Goal: Check status: Check status

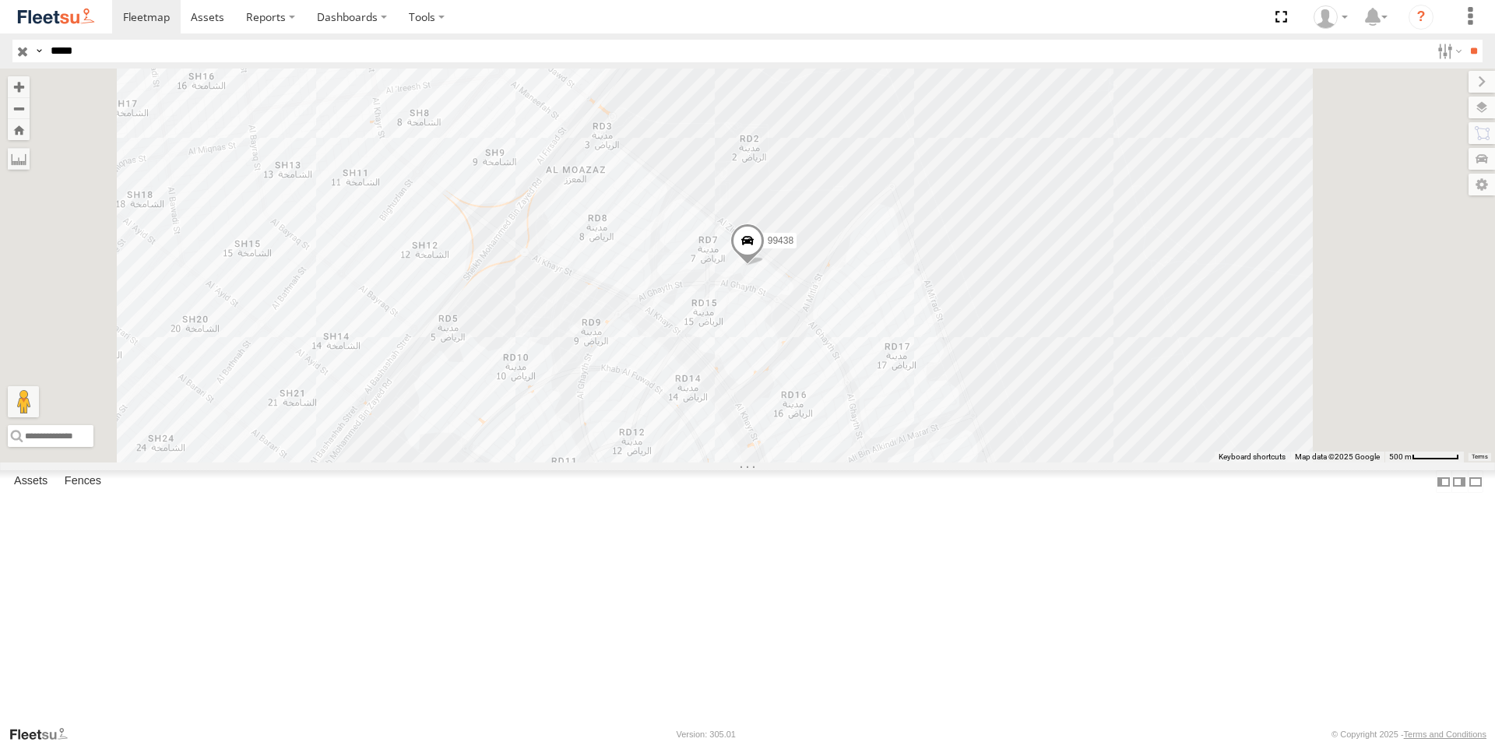
click at [0, 0] on div "AUH-OAR-BIKE" at bounding box center [0, 0] width 0 height 0
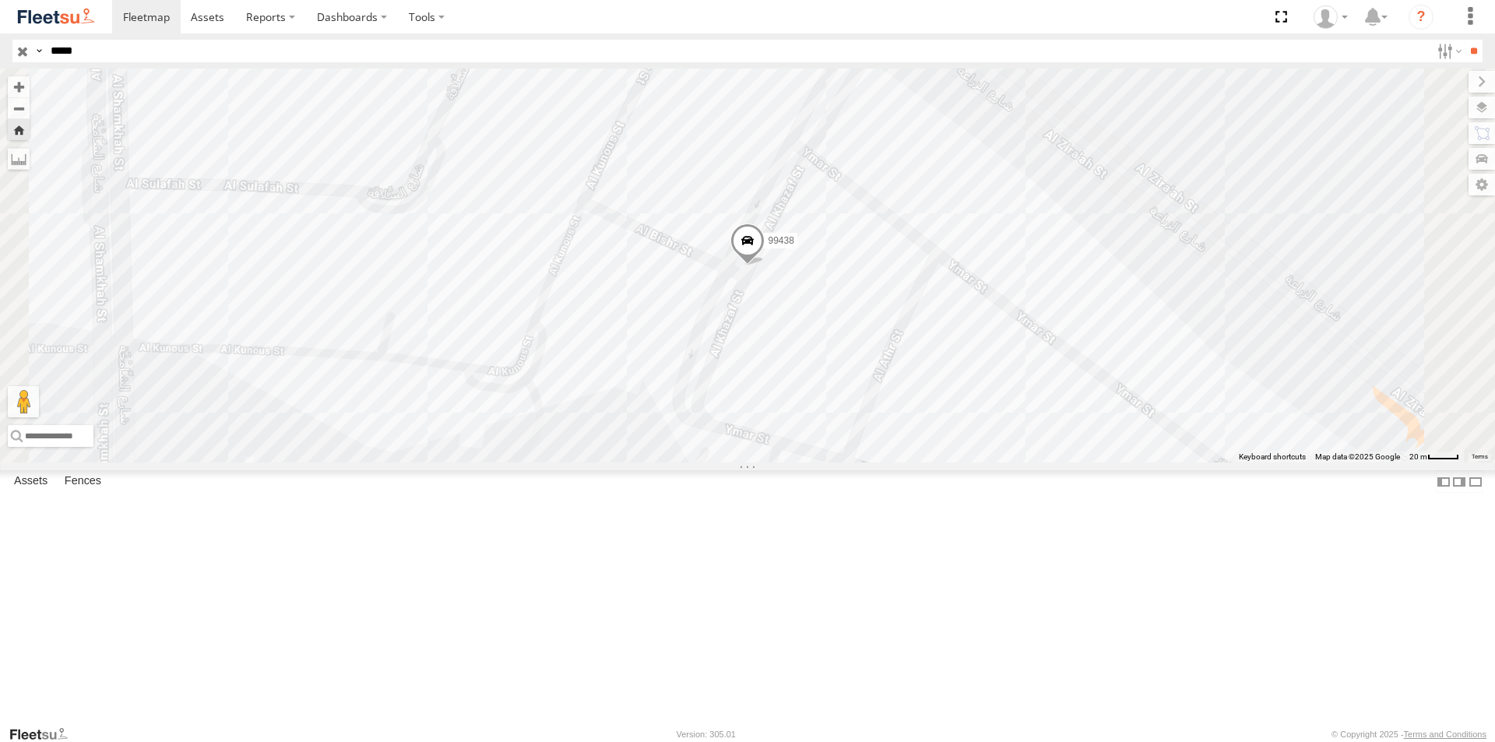
click at [765, 266] on span at bounding box center [748, 245] width 34 height 42
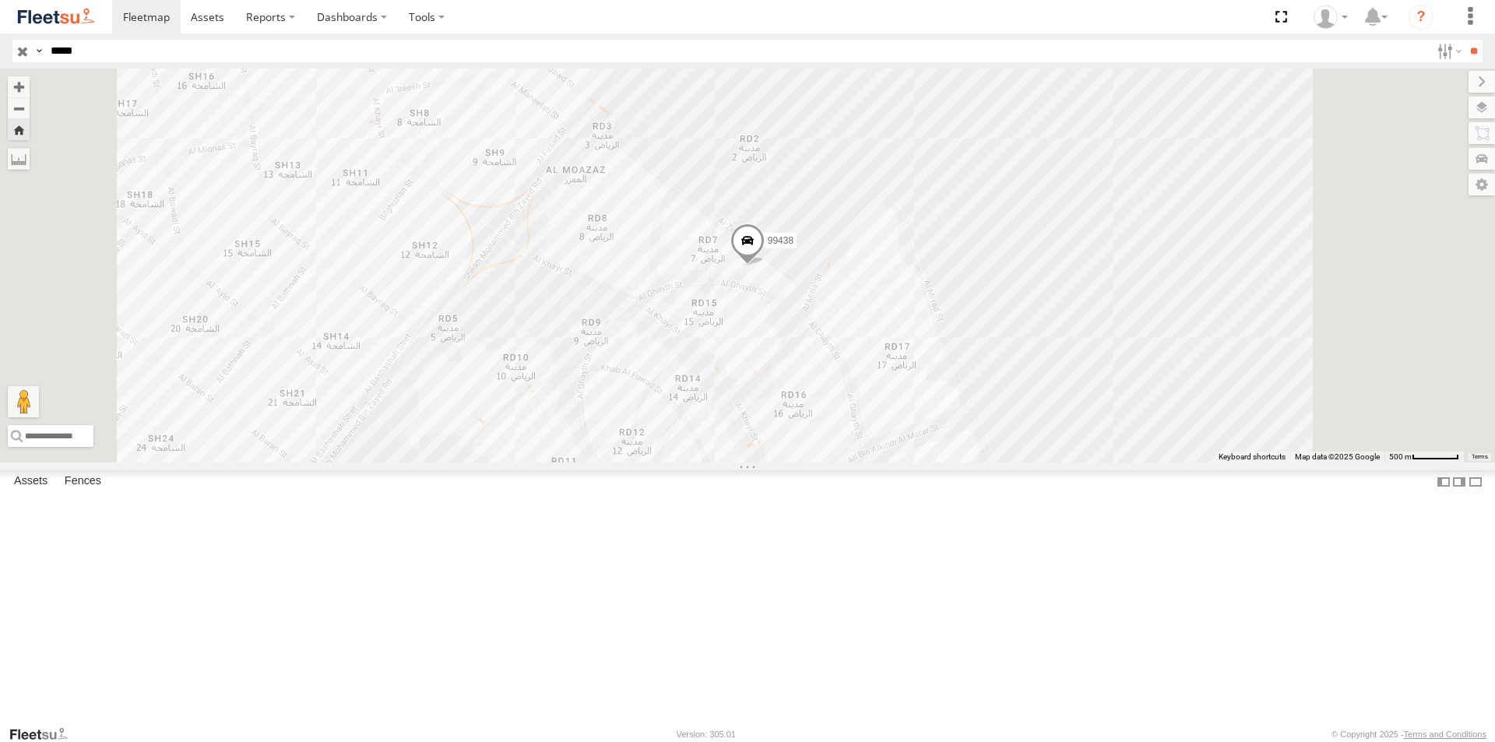
click at [0, 0] on div "99438 AUH-OAR-BIKE" at bounding box center [0, 0] width 0 height 0
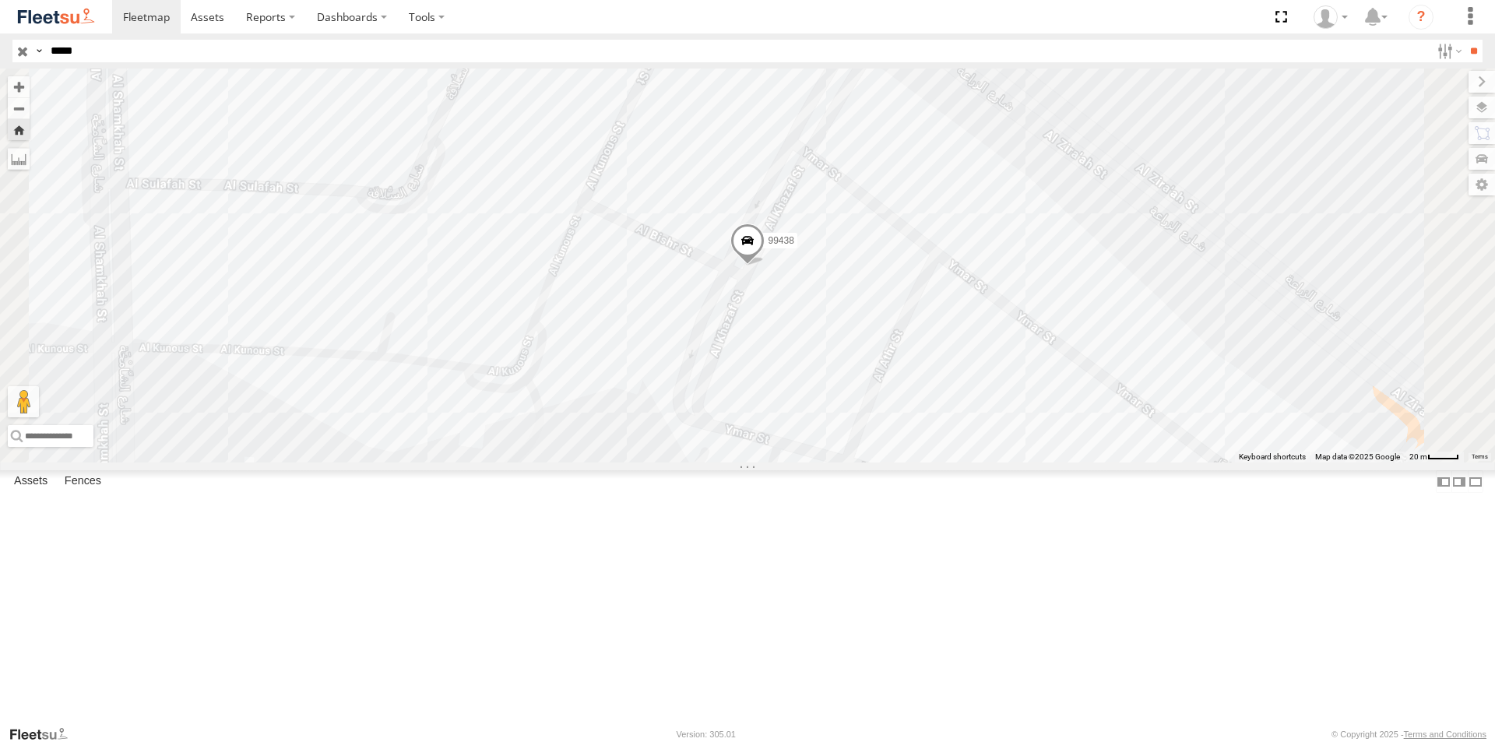
click at [765, 266] on span at bounding box center [748, 245] width 34 height 42
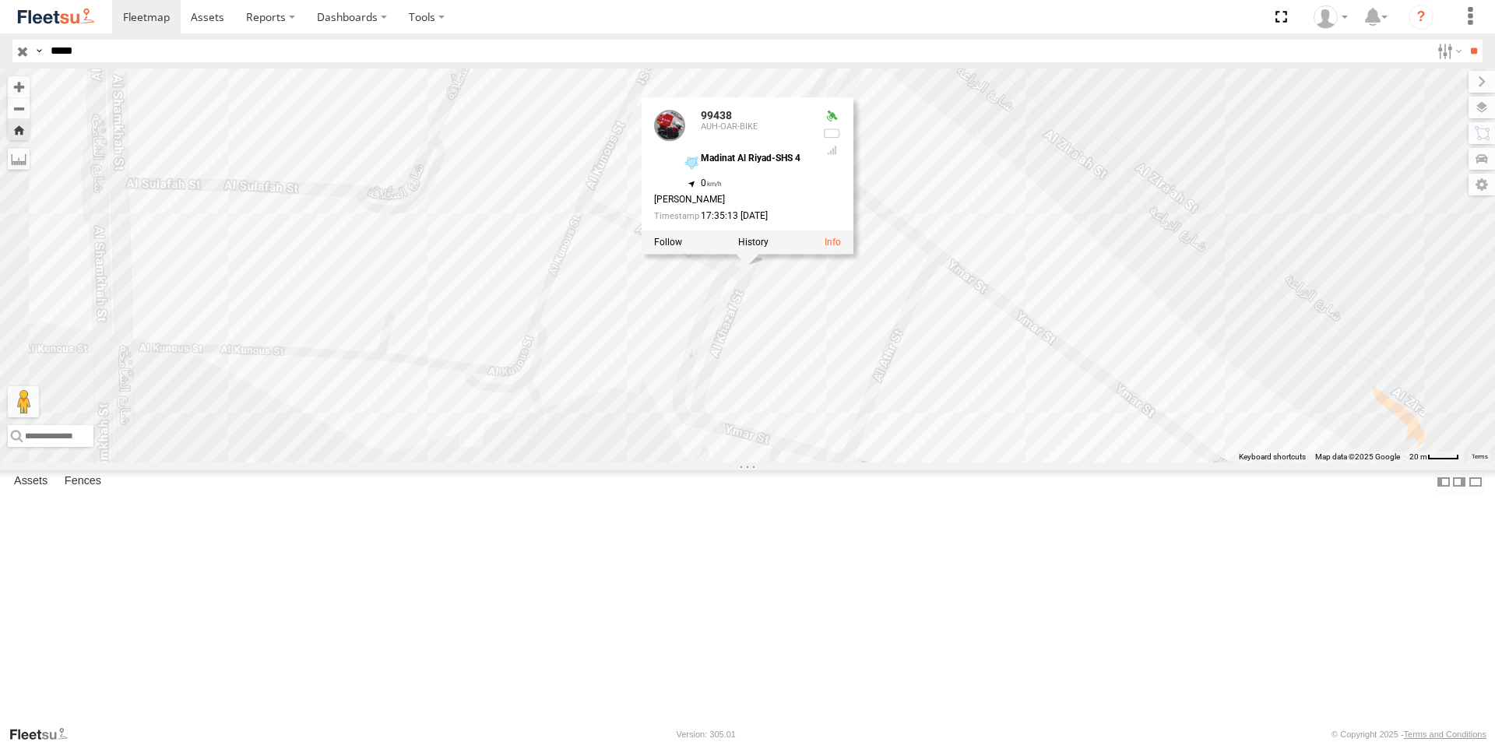
click at [673, 326] on div "99438 99438 AUH-OAR-BIKE Madinat Al Riyad-SHS 4 24.37429 , 54.75944 0 [PERSON_N…" at bounding box center [747, 266] width 1495 height 394
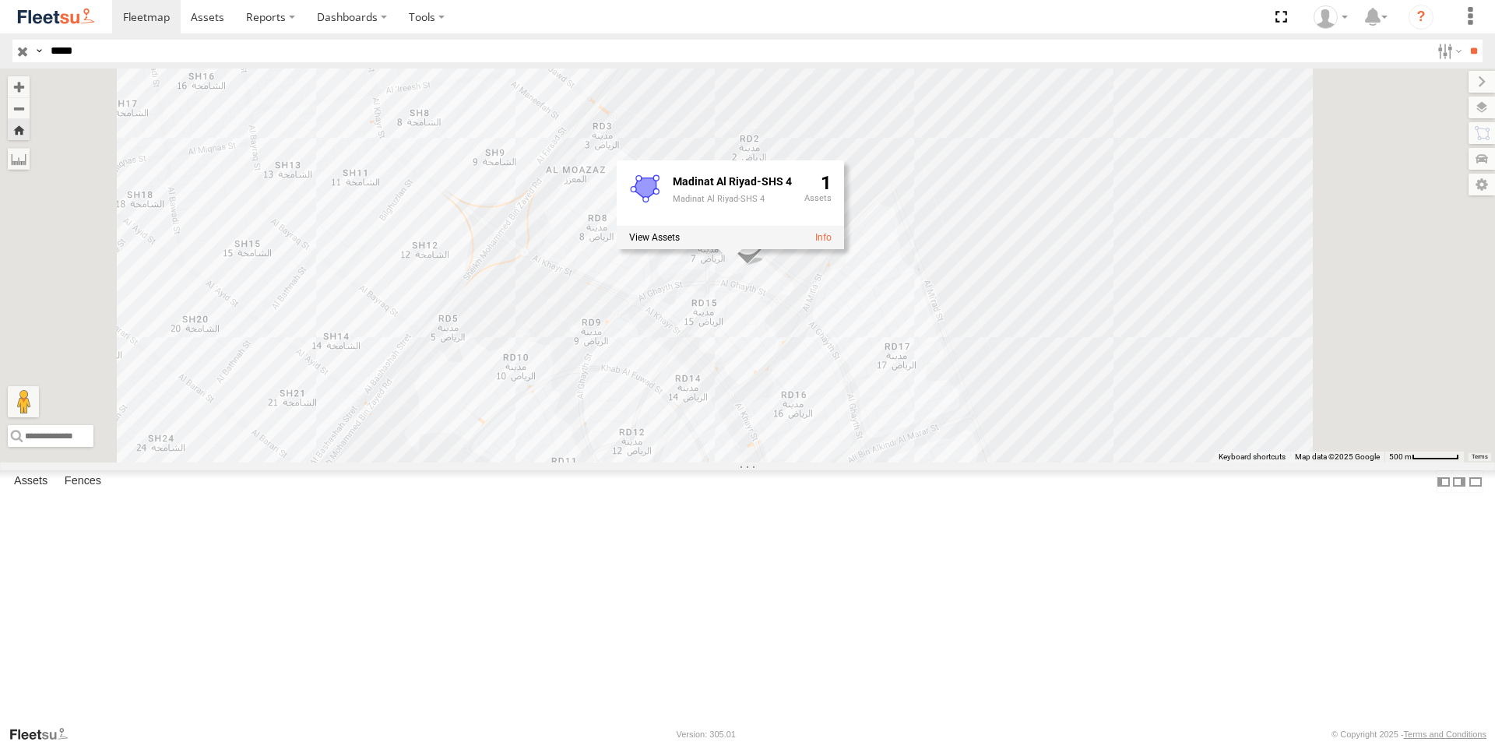
click at [0, 0] on div "99438 AUH-OAR-BIKE" at bounding box center [0, 0] width 0 height 0
click at [0, 0] on div "AUH-OAR-BIKE" at bounding box center [0, 0] width 0 height 0
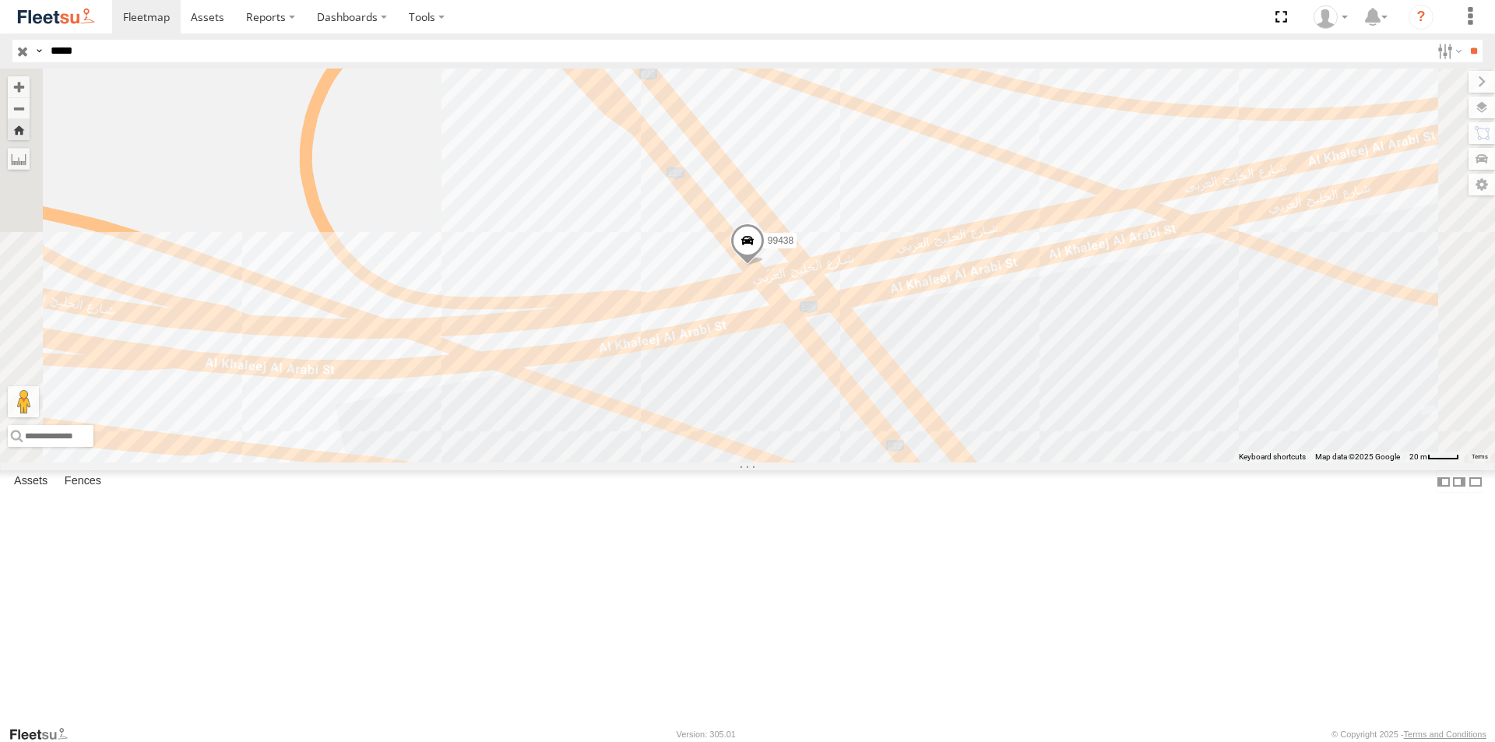
click at [765, 266] on span at bounding box center [748, 245] width 34 height 42
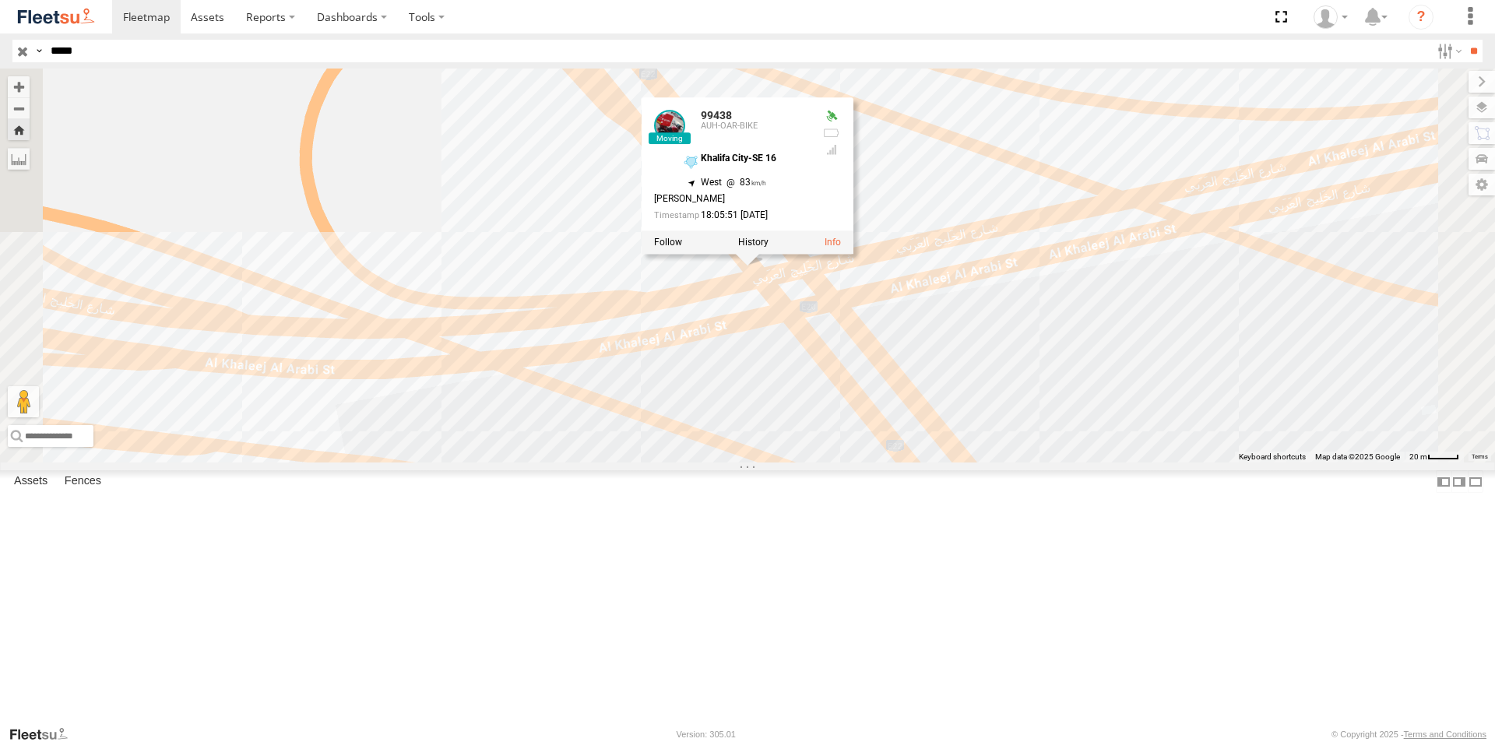
click at [0, 0] on div "99438" at bounding box center [0, 0] width 0 height 0
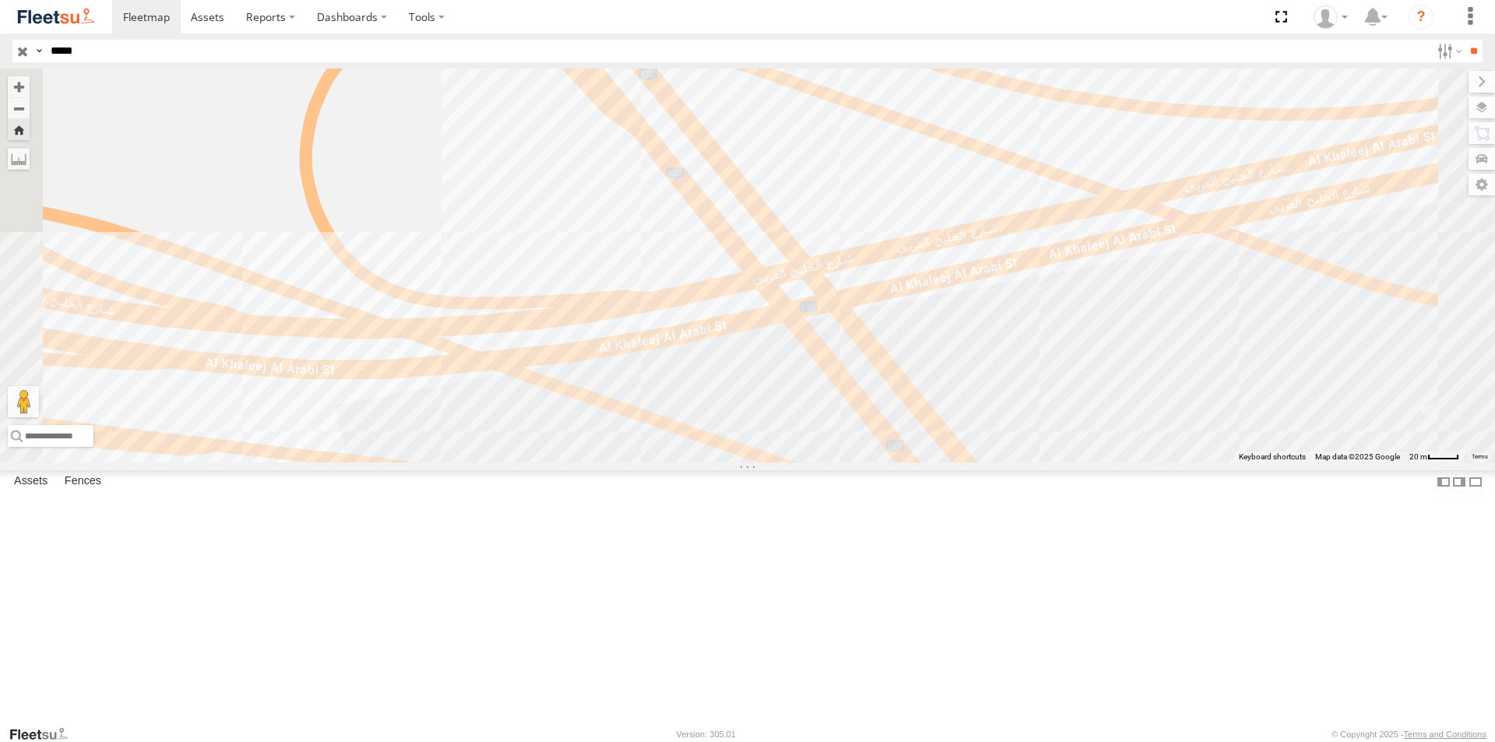
click at [0, 0] on div "AUH-OAR-BIKE" at bounding box center [0, 0] width 0 height 0
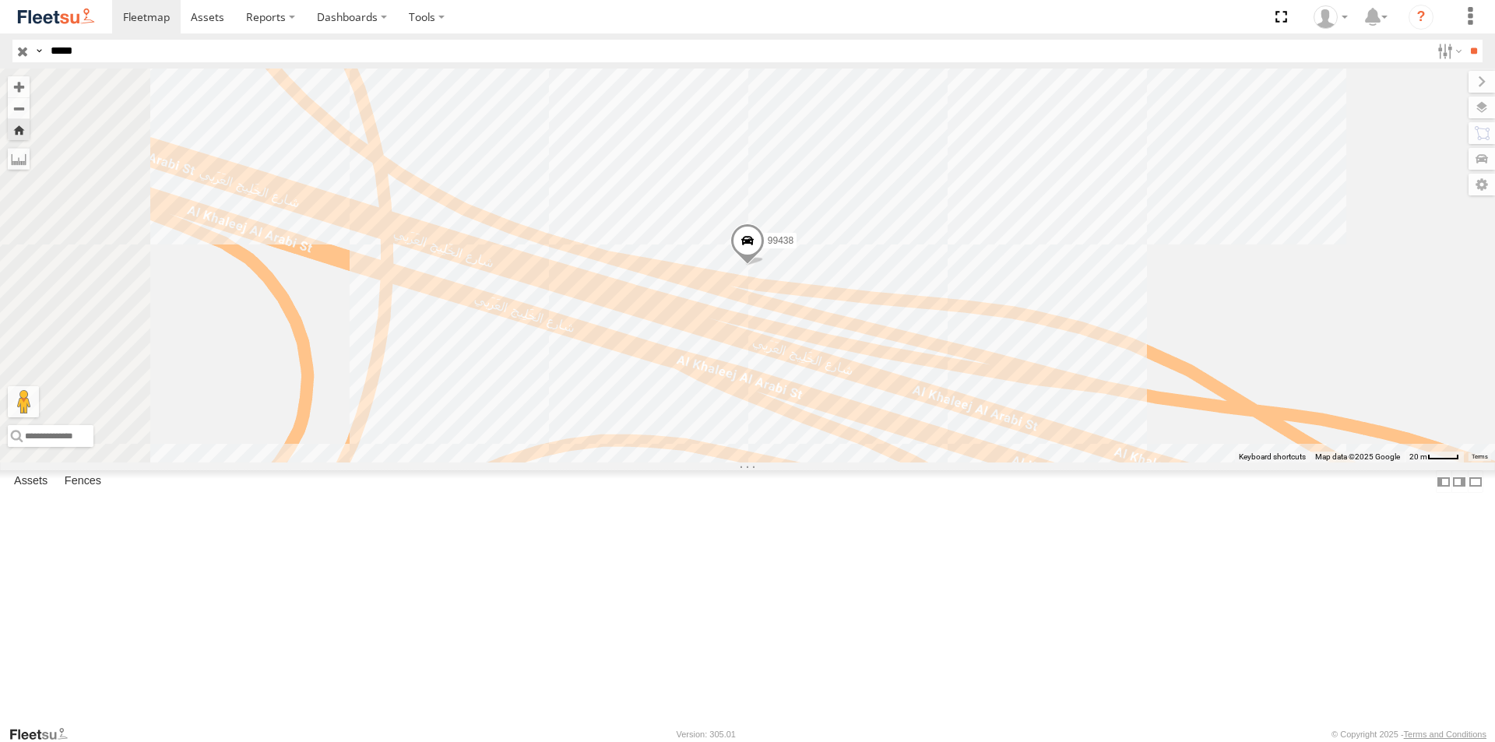
click at [765, 266] on span at bounding box center [748, 245] width 34 height 42
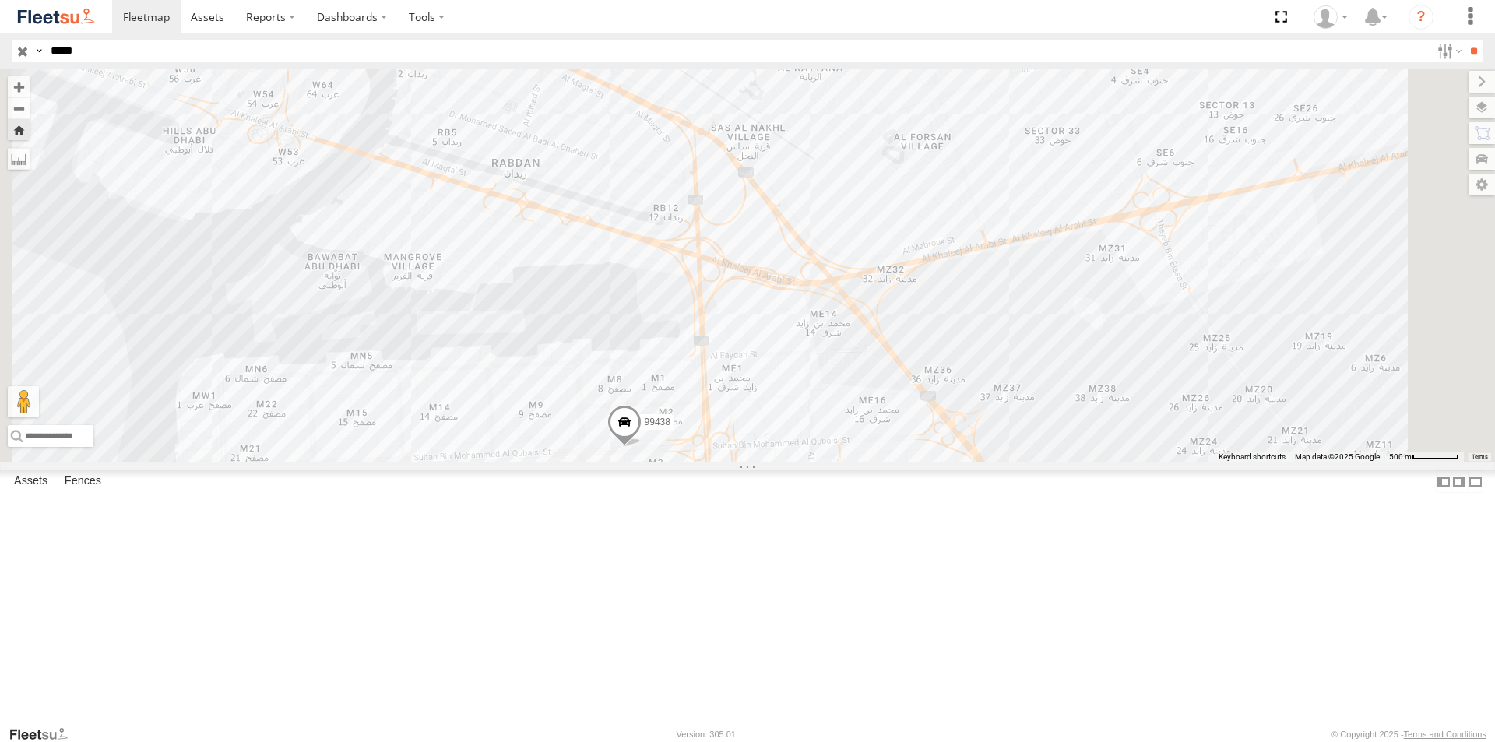
click at [0, 0] on div "99438" at bounding box center [0, 0] width 0 height 0
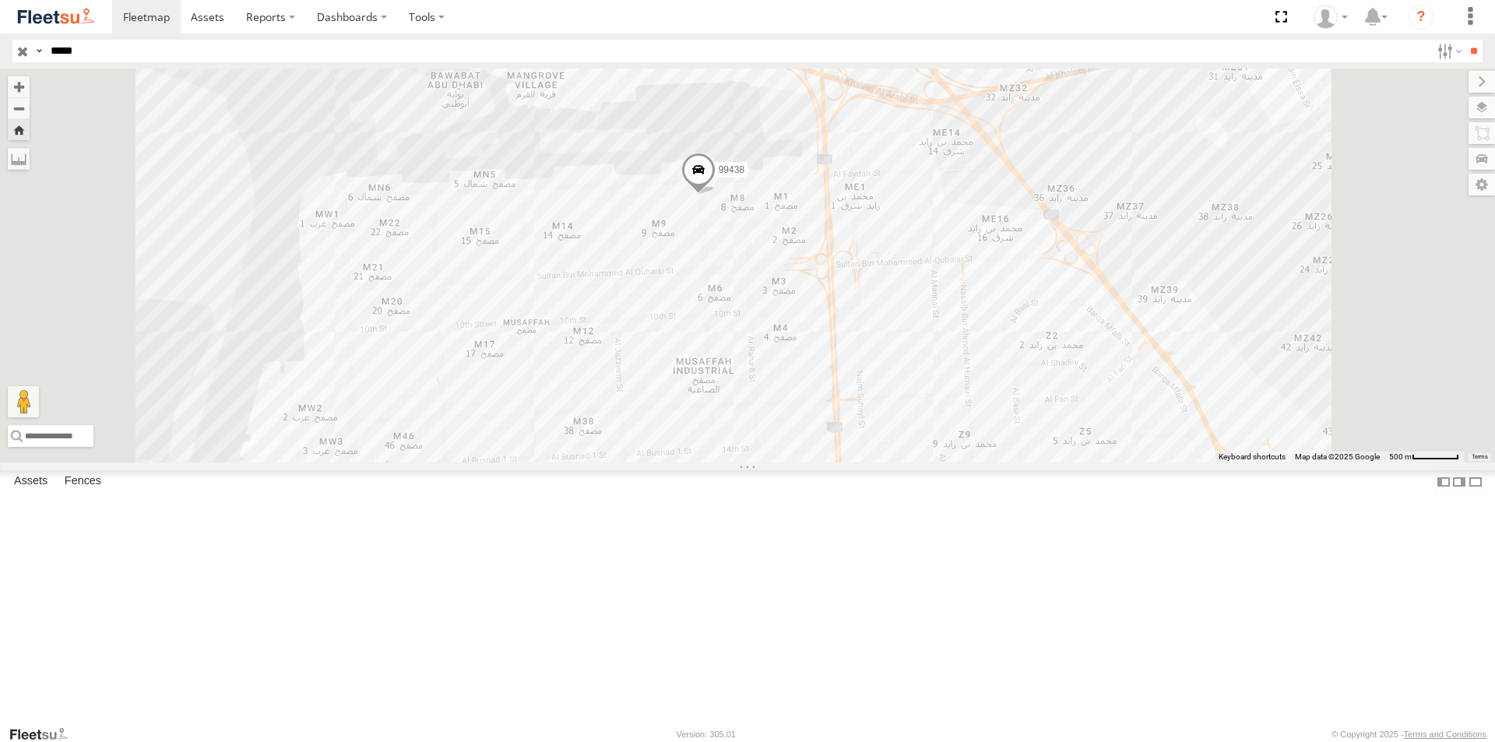
click at [0, 0] on div "99438 AUH-OAR-BIKE" at bounding box center [0, 0] width 0 height 0
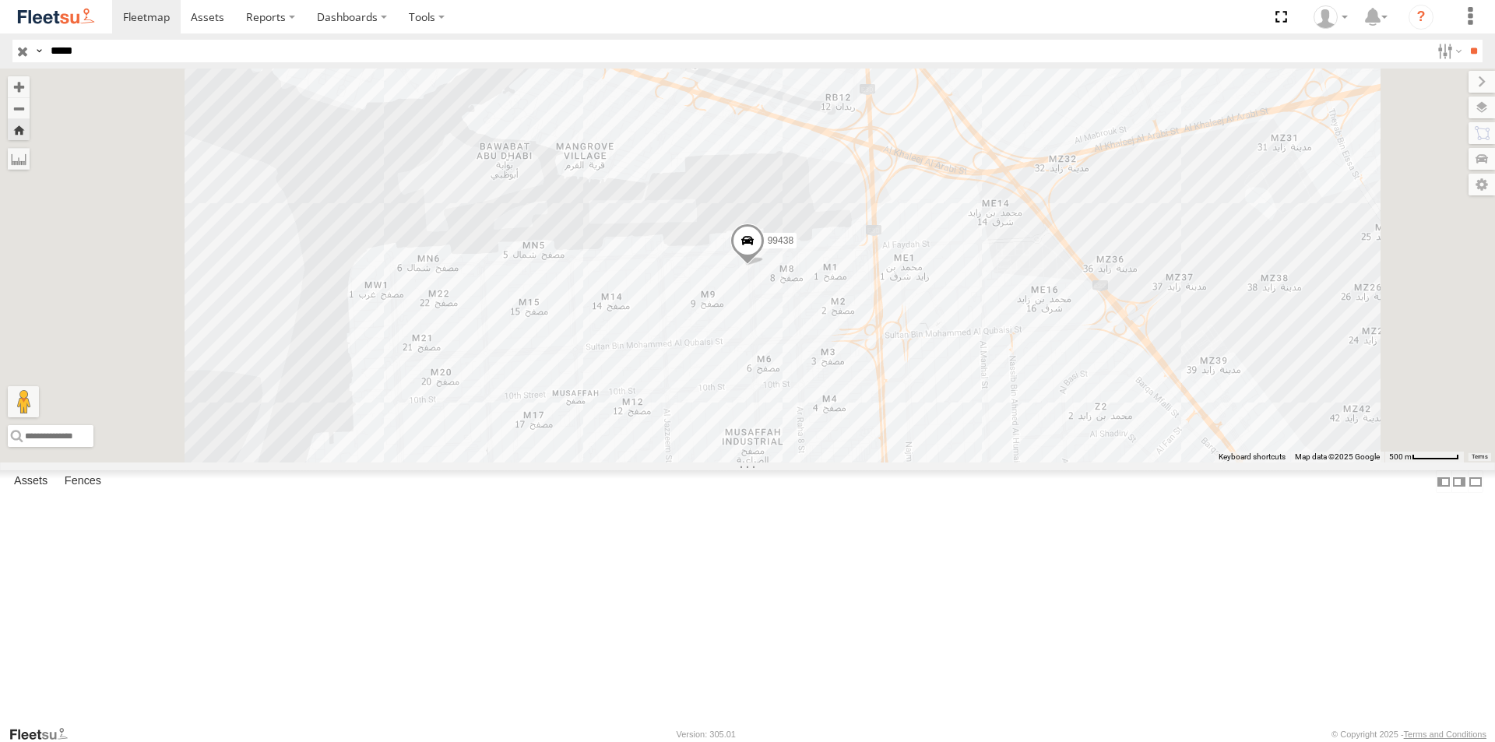
click at [765, 266] on span at bounding box center [748, 245] width 34 height 42
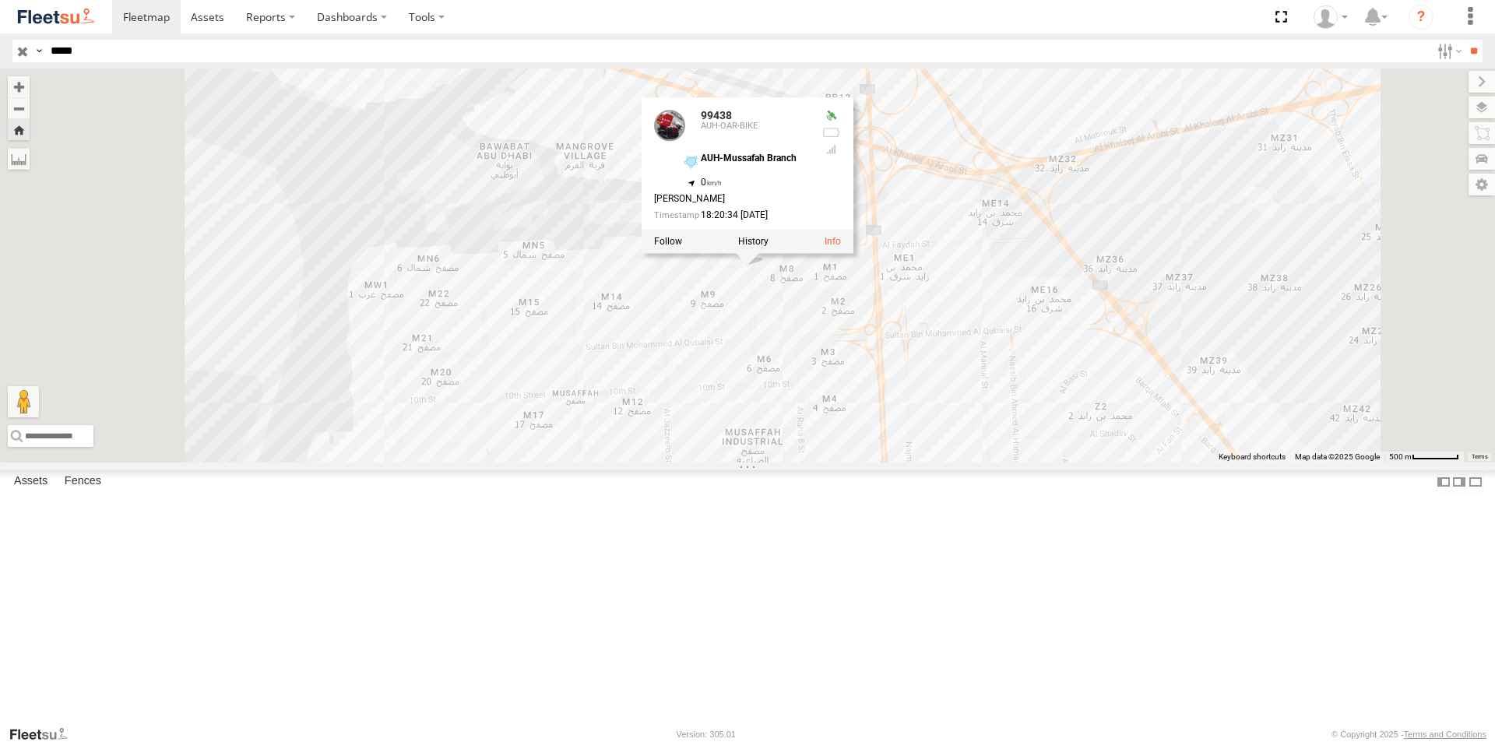
click at [780, 422] on div "99438 99438 AUH-OAR-BIKE AUH-Mussafah Branch 24.3809 , 54.51027 0 [PERSON_NAME]…" at bounding box center [747, 266] width 1495 height 394
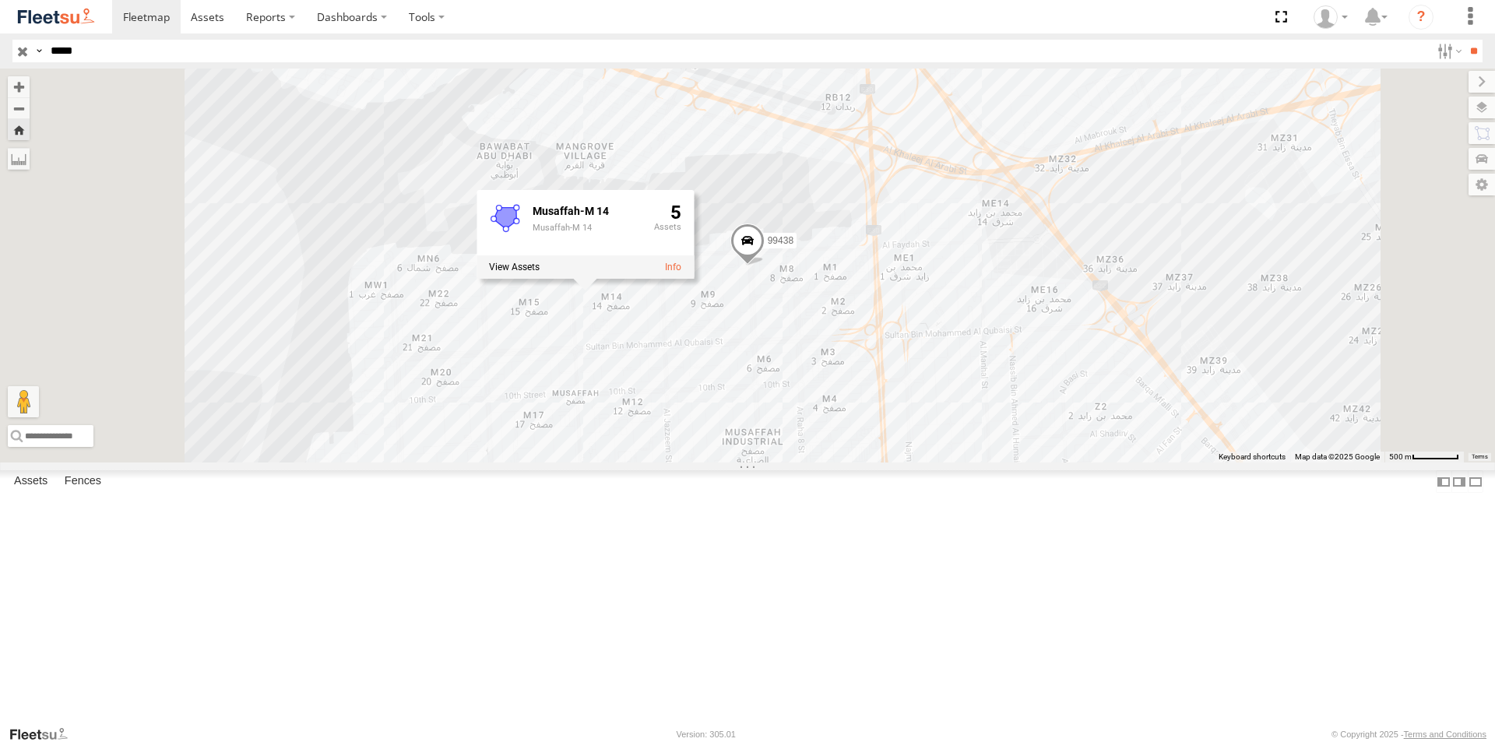
click at [917, 426] on div "99438 [PERSON_NAME]-M 14 Musaffah-M 14 5" at bounding box center [747, 266] width 1495 height 394
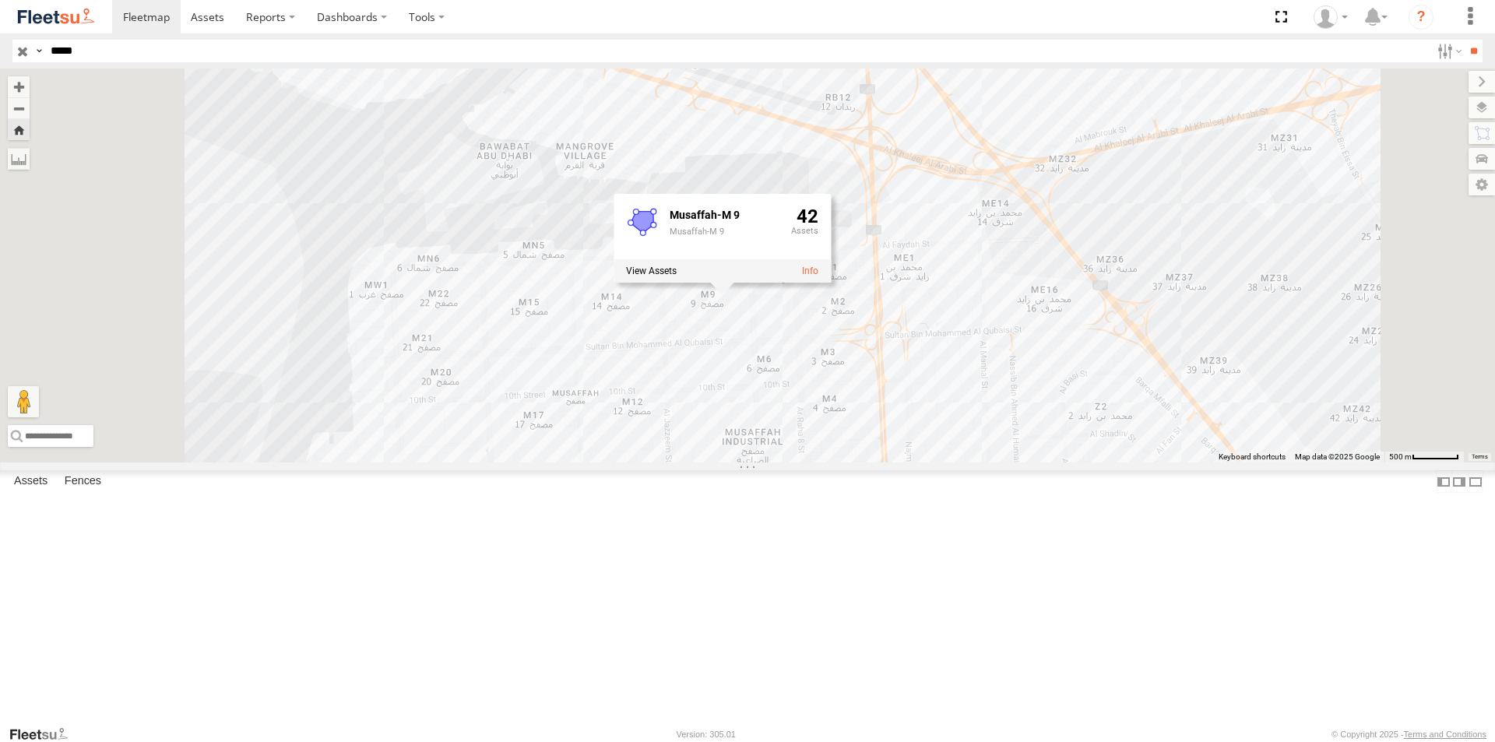
click at [0, 0] on div "AUH-OAR-BIKE" at bounding box center [0, 0] width 0 height 0
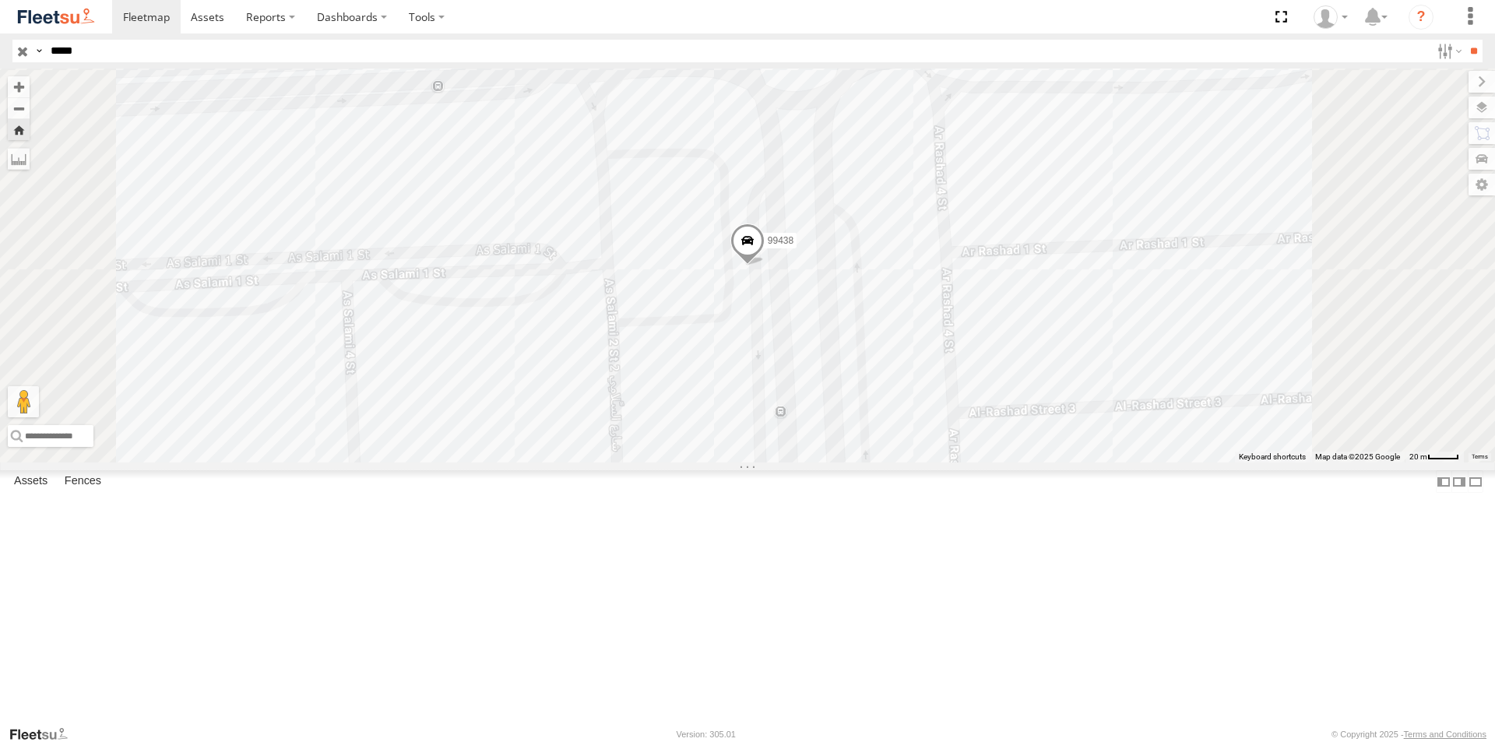
click at [0, 0] on div "AUH-OAR-BIKE" at bounding box center [0, 0] width 0 height 0
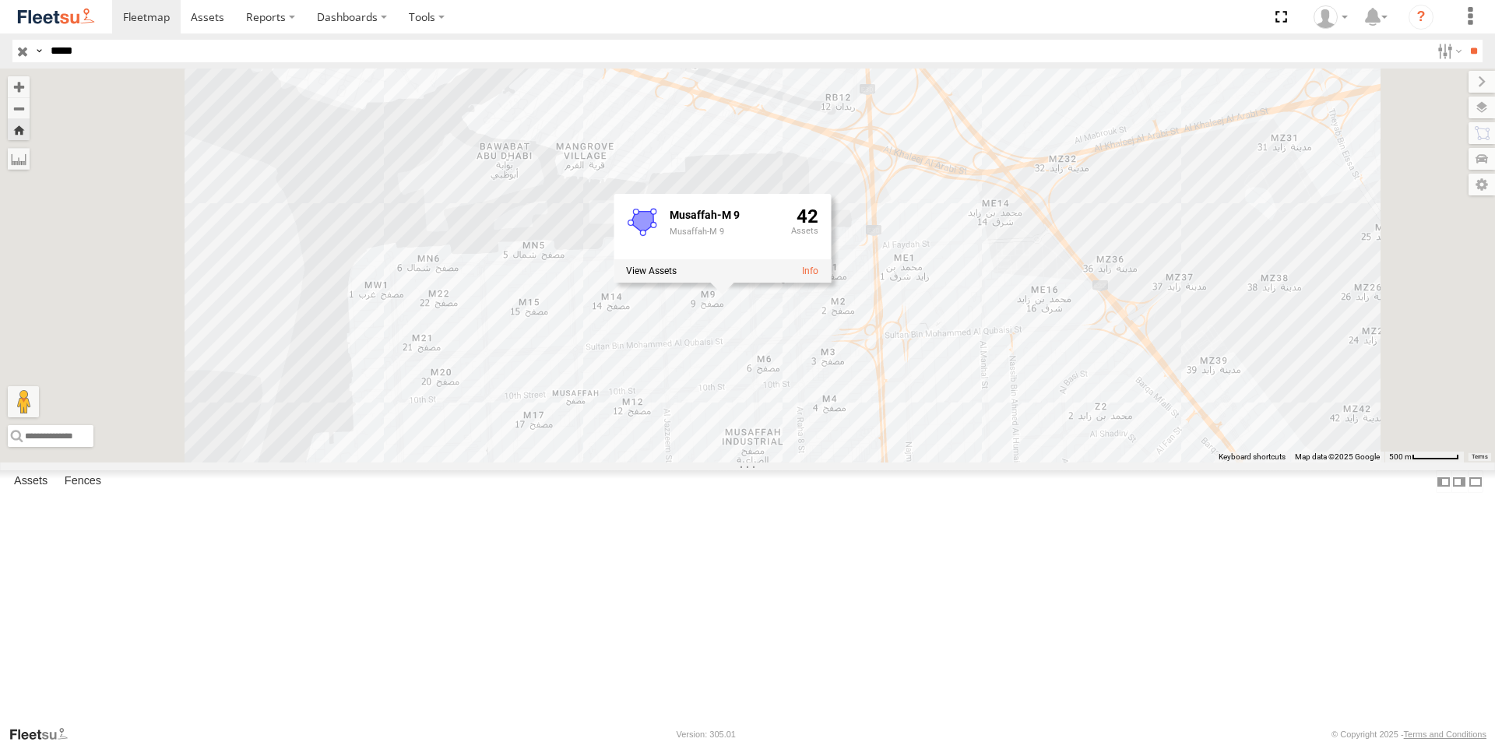
click at [0, 0] on div "AUH-OAR-BIKE" at bounding box center [0, 0] width 0 height 0
